Goal: Task Accomplishment & Management: Manage account settings

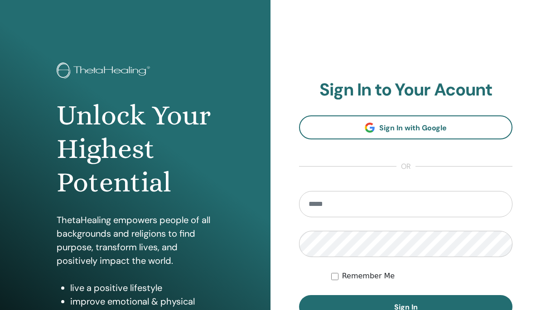
click at [363, 213] on input "email" at bounding box center [405, 204] width 213 height 26
click at [352, 203] on input "email" at bounding box center [405, 204] width 213 height 26
click at [371, 195] on input "email" at bounding box center [405, 204] width 213 height 26
click at [366, 206] on input "email" at bounding box center [405, 204] width 213 height 26
click at [339, 206] on input "email" at bounding box center [405, 204] width 213 height 26
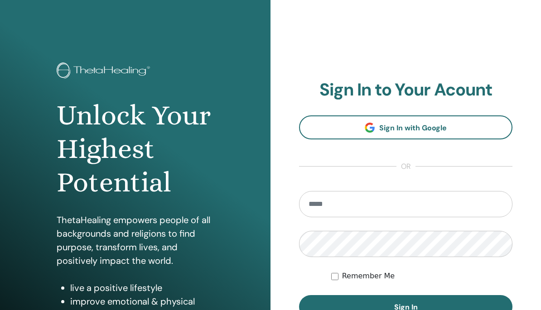
click at [412, 213] on input "email" at bounding box center [405, 204] width 213 height 26
click at [355, 205] on input "email" at bounding box center [405, 204] width 213 height 26
click at [372, 210] on input "email" at bounding box center [405, 204] width 213 height 26
click at [337, 207] on input "email" at bounding box center [405, 204] width 213 height 26
click at [339, 205] on input "email" at bounding box center [405, 204] width 213 height 26
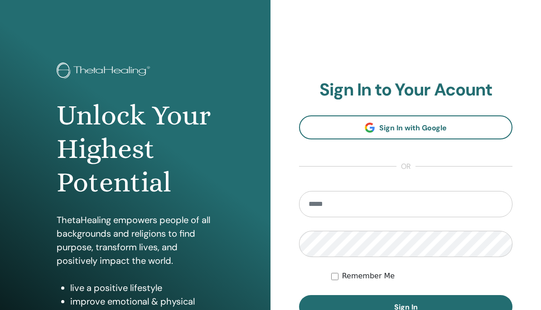
click at [341, 207] on input "email" at bounding box center [405, 204] width 213 height 26
click at [394, 200] on input "email" at bounding box center [405, 204] width 213 height 26
click at [408, 211] on input "email" at bounding box center [405, 204] width 213 height 26
click at [501, 203] on input "email" at bounding box center [405, 204] width 213 height 26
click at [470, 192] on input "email" at bounding box center [405, 204] width 213 height 26
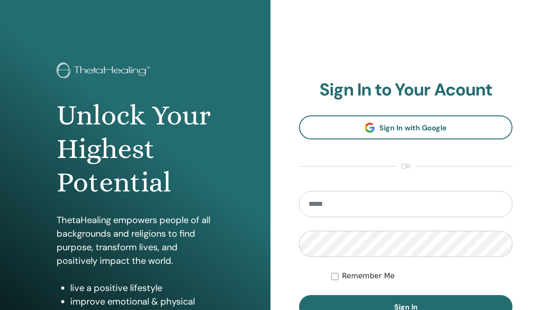
click at [466, 192] on input "email" at bounding box center [405, 204] width 213 height 26
click at [430, 206] on input "email" at bounding box center [405, 204] width 213 height 26
type input "**********"
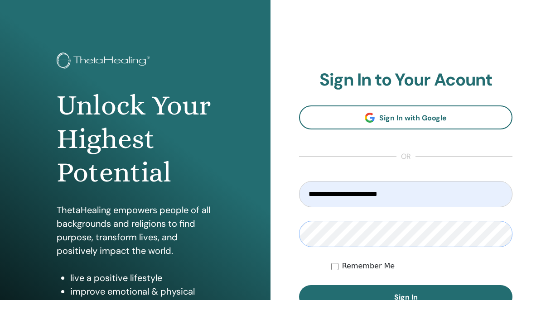
click at [405, 297] on button "Sign In" at bounding box center [405, 307] width 213 height 24
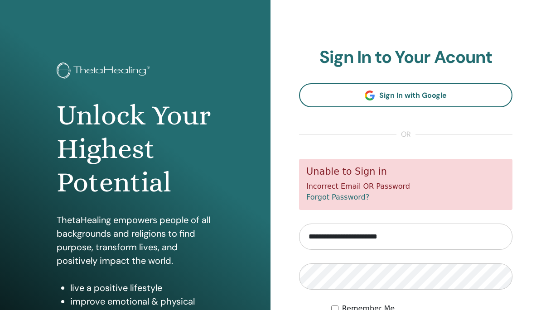
click at [403, 232] on input "**********" at bounding box center [405, 237] width 213 height 26
click at [422, 238] on input "**********" at bounding box center [405, 237] width 213 height 26
click at [421, 235] on input "**********" at bounding box center [405, 237] width 213 height 26
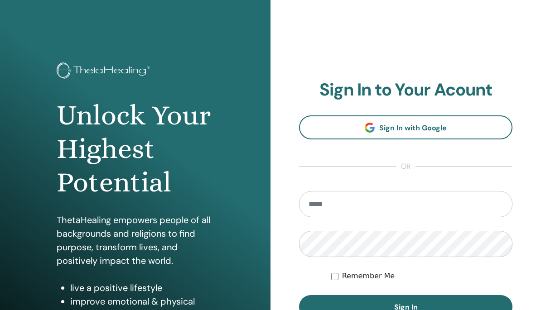
click at [350, 203] on input "email" at bounding box center [405, 204] width 213 height 26
click at [328, 216] on input "email" at bounding box center [405, 204] width 213 height 26
click at [338, 205] on input "email" at bounding box center [405, 204] width 213 height 26
click at [424, 203] on input "email" at bounding box center [405, 204] width 213 height 26
click at [424, 212] on input "email" at bounding box center [405, 204] width 213 height 26
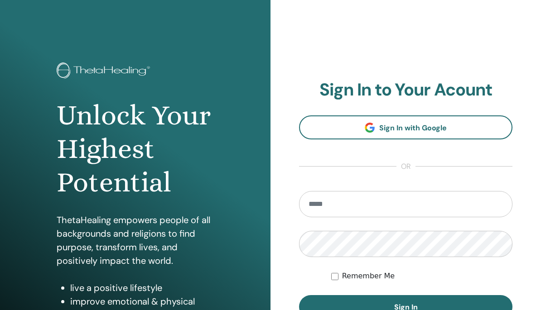
click at [393, 206] on input "email" at bounding box center [405, 204] width 213 height 26
click at [387, 206] on input "email" at bounding box center [405, 204] width 213 height 26
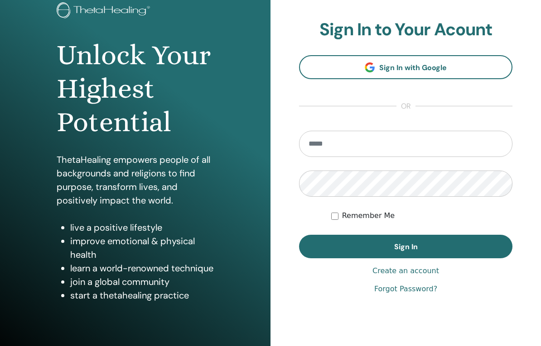
scroll to position [60, 0]
click at [504, 202] on form "Remember Me Sign In" at bounding box center [405, 195] width 213 height 128
click at [390, 149] on input "email" at bounding box center [405, 144] width 213 height 26
type input "**********"
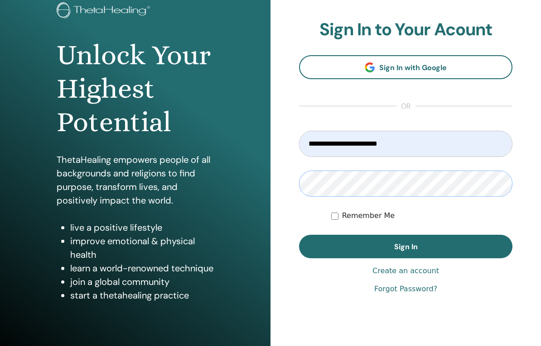
click at [405, 247] on button "Sign In" at bounding box center [405, 247] width 213 height 24
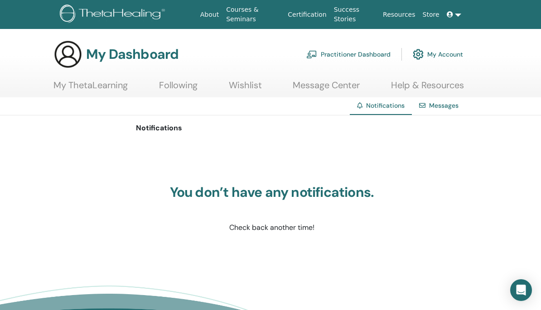
click at [444, 55] on link "My Account" at bounding box center [438, 54] width 50 height 20
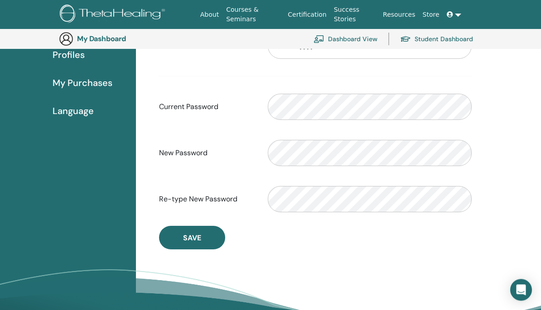
scroll to position [187, 0]
click at [84, 182] on div "Account Basic Profile My Profile Plan My Subscriptions My Payment Profiles My P…" at bounding box center [68, 137] width 136 height 445
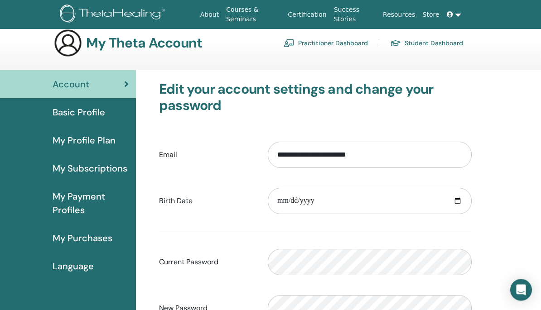
scroll to position [0, 0]
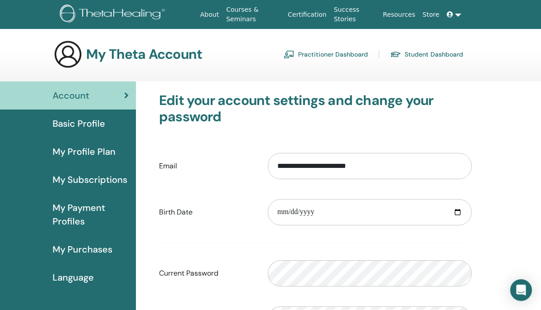
click at [456, 17] on link at bounding box center [454, 14] width 22 height 17
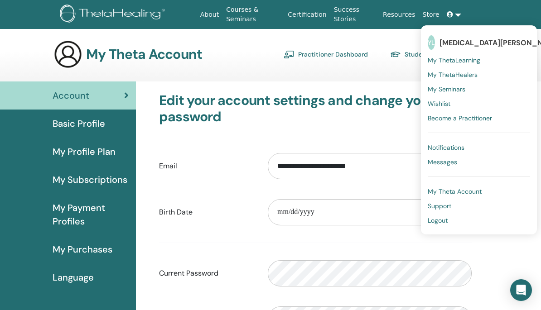
click at [481, 191] on span "My Theta Account" at bounding box center [454, 191] width 54 height 8
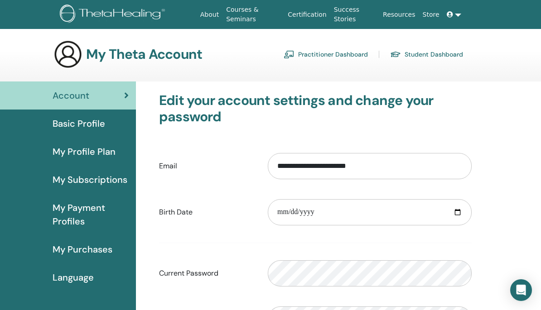
click at [456, 12] on link at bounding box center [454, 14] width 22 height 17
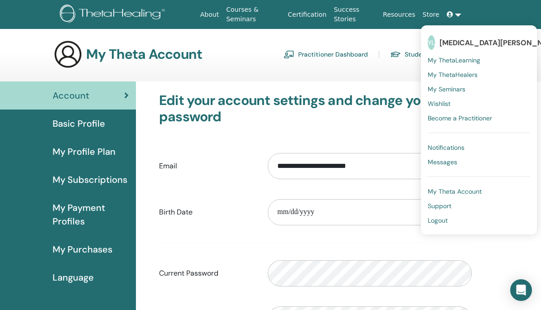
click at [462, 192] on span "My Theta Account" at bounding box center [454, 191] width 54 height 8
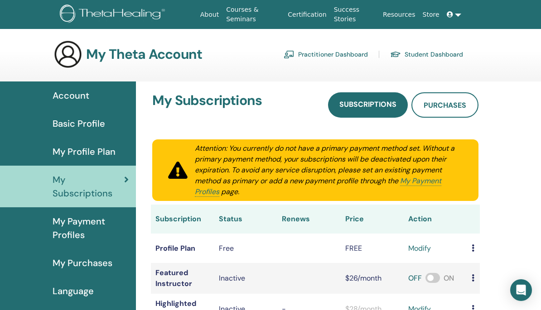
click at [70, 95] on span "Account" at bounding box center [71, 96] width 37 height 14
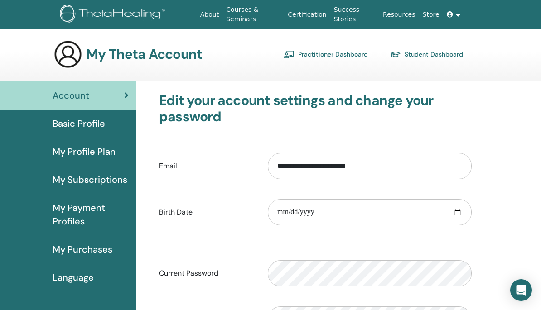
click at [98, 124] on span "Basic Profile" at bounding box center [79, 124] width 53 height 14
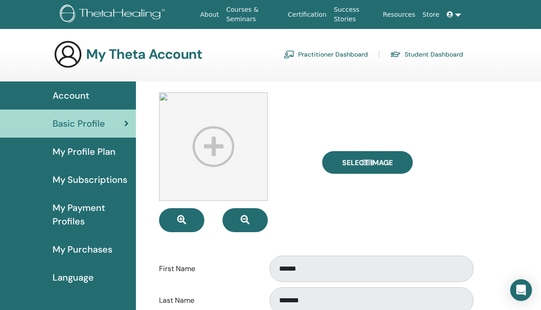
click at [456, 12] on link at bounding box center [454, 14] width 22 height 17
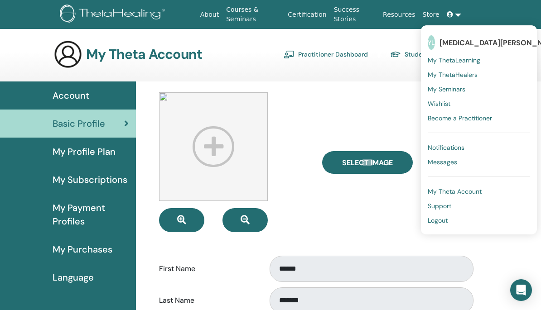
click at [470, 192] on span "My Theta Account" at bounding box center [454, 191] width 54 height 8
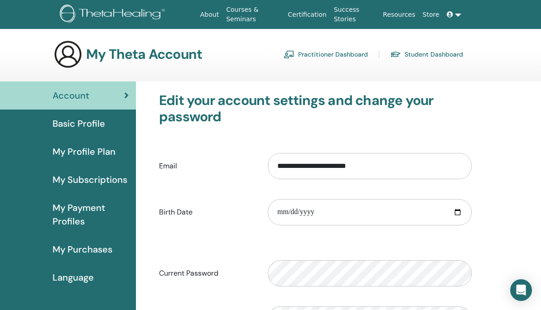
click at [457, 6] on link at bounding box center [454, 14] width 22 height 17
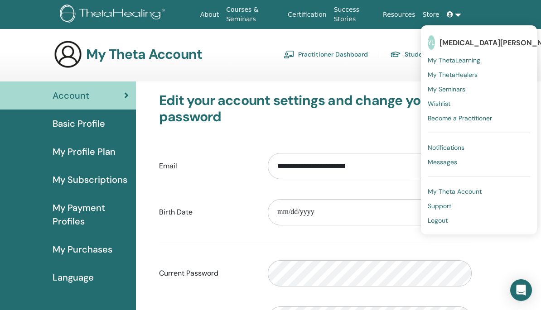
click at [443, 224] on span "Logout" at bounding box center [437, 220] width 20 height 8
